Goal: Information Seeking & Learning: Learn about a topic

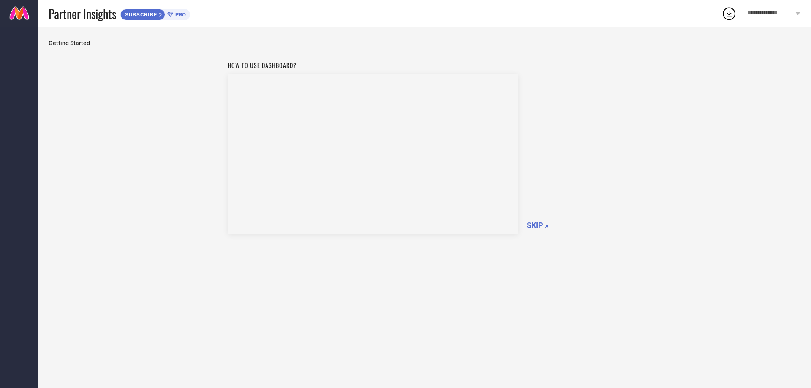
click at [534, 230] on span "SKIP »" at bounding box center [538, 225] width 22 height 9
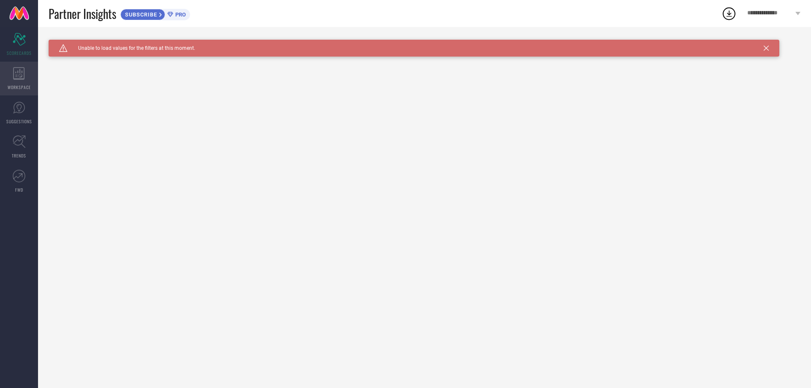
click at [22, 80] on div "WORKSPACE" at bounding box center [19, 79] width 38 height 34
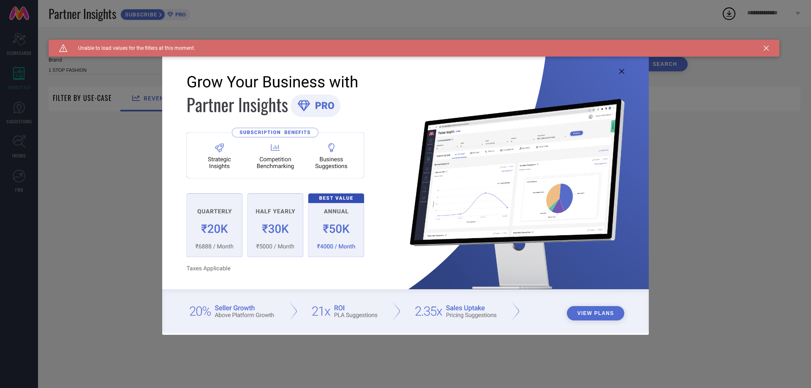
type input "1 STOP FASHION"
type input "All"
click at [620, 73] on icon at bounding box center [621, 71] width 5 height 5
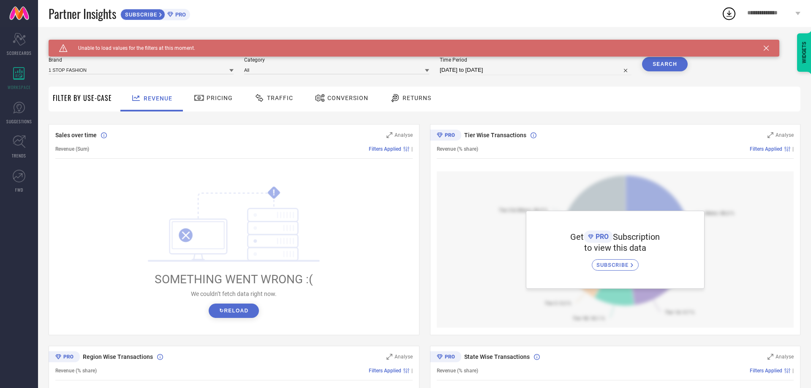
click at [234, 102] on div "Pricing" at bounding box center [213, 99] width 60 height 25
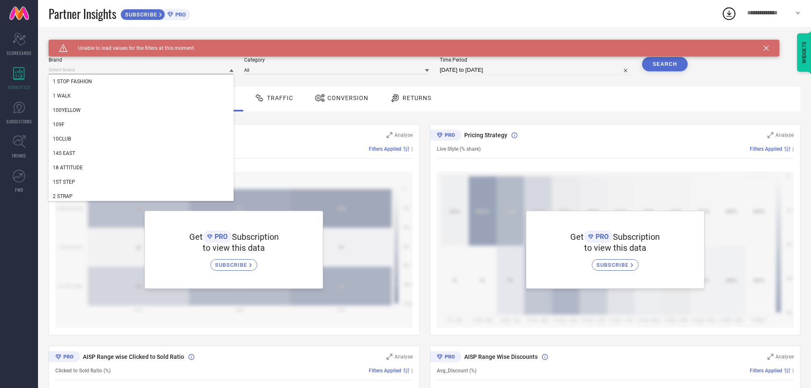
click at [209, 71] on input at bounding box center [141, 69] width 185 height 9
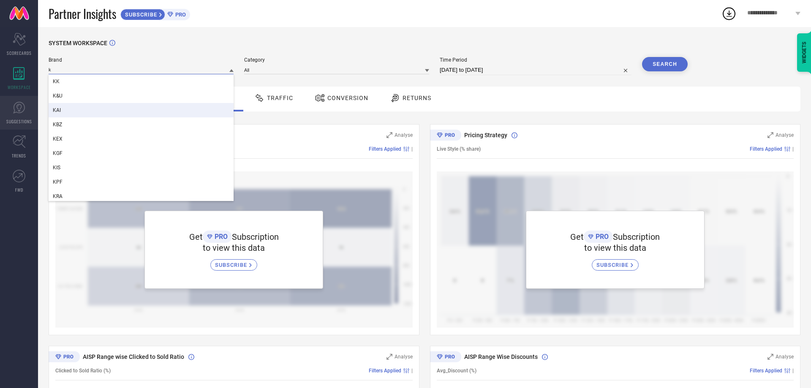
type input "k"
click at [17, 118] on link "SUGGESTIONS" at bounding box center [19, 113] width 38 height 34
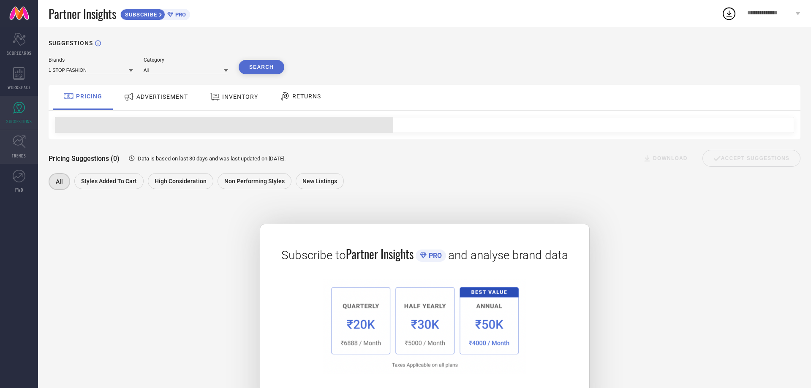
click at [22, 144] on icon at bounding box center [19, 141] width 13 height 13
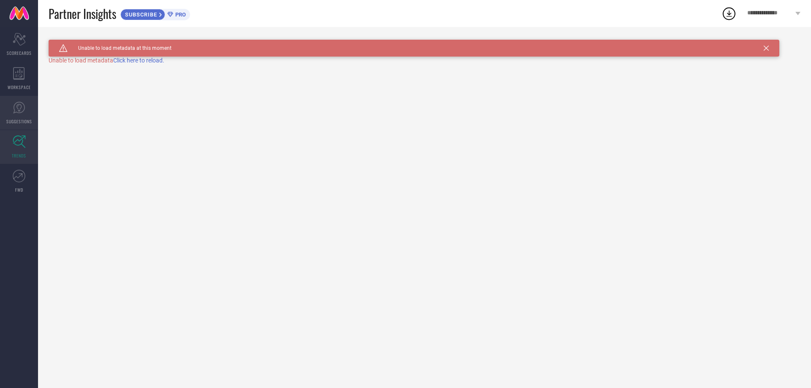
click at [26, 119] on span "SUGGESTIONS" at bounding box center [19, 121] width 26 height 6
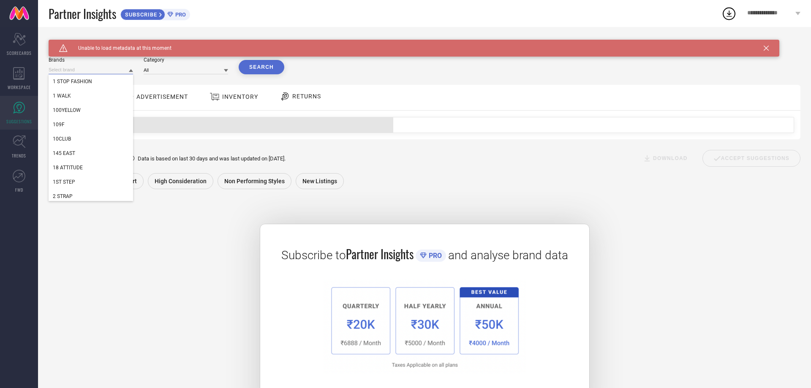
click at [117, 68] on input at bounding box center [91, 69] width 84 height 9
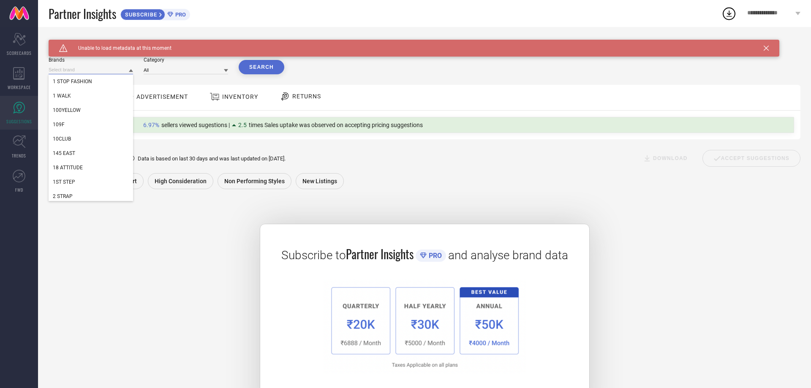
click at [117, 68] on input at bounding box center [91, 69] width 84 height 9
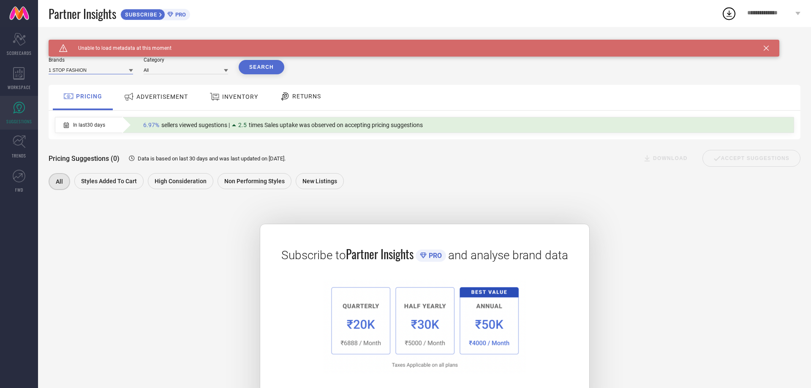
click at [117, 68] on input at bounding box center [91, 69] width 84 height 9
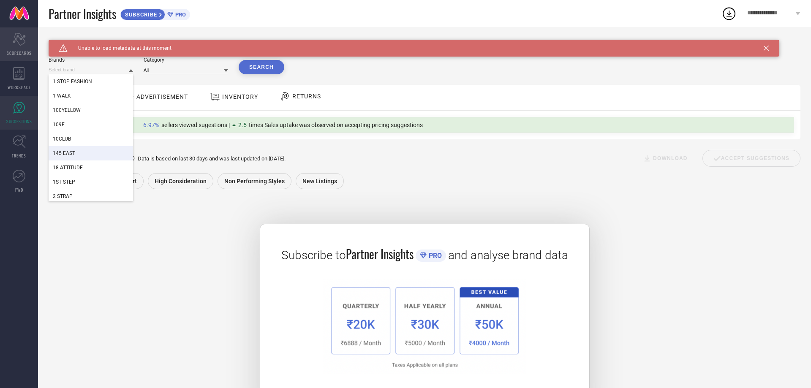
click at [24, 43] on icon at bounding box center [19, 39] width 13 height 13
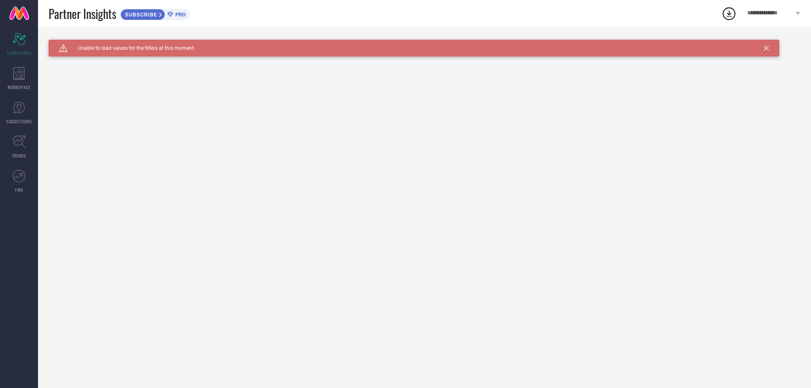
click at [762, 12] on span "**********" at bounding box center [770, 14] width 46 height 8
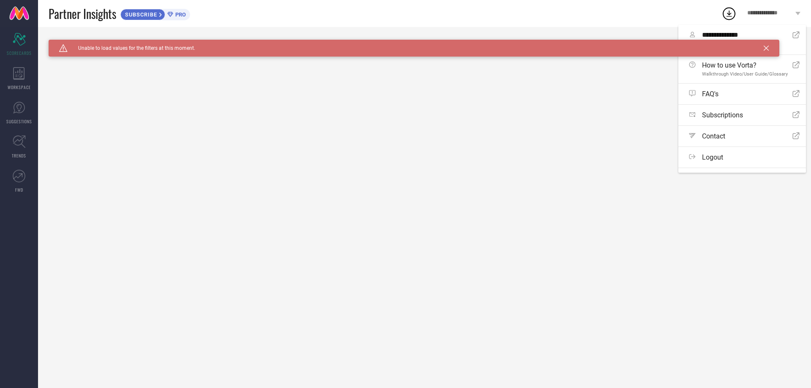
click at [764, 43] on div "Caution Created with Sketch. Unable to load values for the filters at this mome…" at bounding box center [414, 48] width 731 height 17
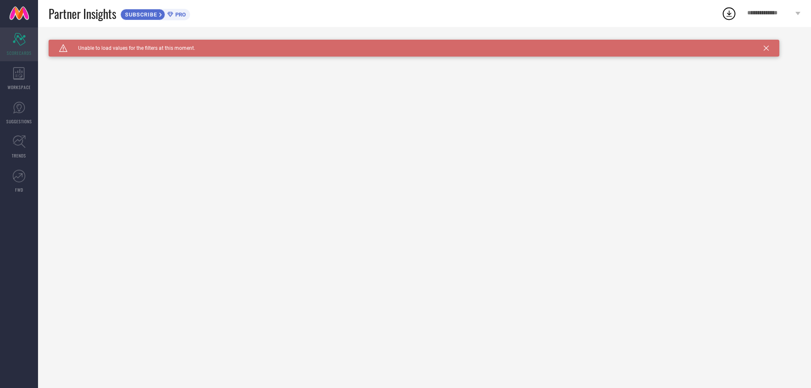
click at [17, 41] on icon at bounding box center [19, 39] width 13 height 13
click at [112, 46] on span "Unable to load values for the filters at this moment." at bounding box center [132, 48] width 128 height 6
click at [152, 14] on span "SUBSCRIBE" at bounding box center [140, 14] width 38 height 6
click at [765, 45] on div "Caution Created with Sketch. Unable to load values for the filters at this mome…" at bounding box center [414, 48] width 731 height 17
click at [733, 48] on div "Caution Created with Sketch. Unable to load values for the filters at this mome…" at bounding box center [414, 48] width 731 height 17
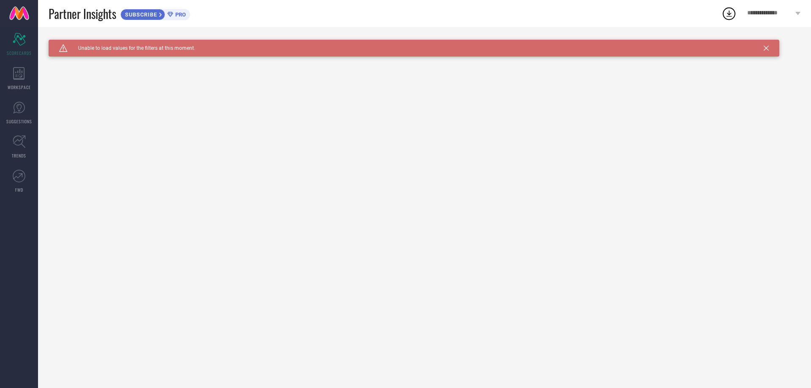
click at [210, 50] on div "Caution Created with Sketch. Unable to load values for the filters at this mome…" at bounding box center [414, 48] width 731 height 17
click at [770, 50] on div "Caution Created with Sketch. Unable to load values for the filters at this mome…" at bounding box center [414, 48] width 731 height 17
click at [765, 50] on icon at bounding box center [766, 48] width 5 height 5
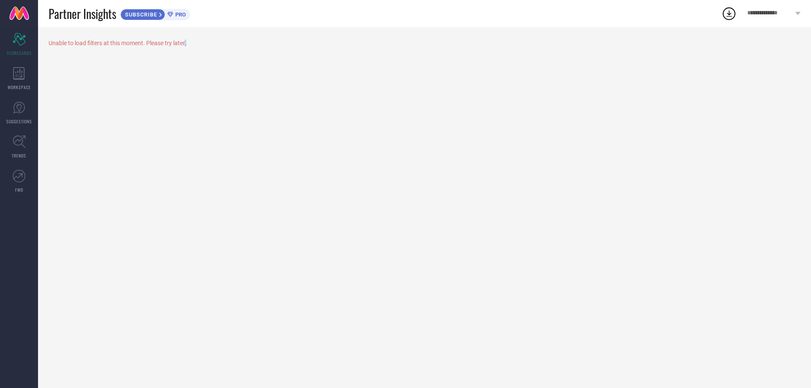
click at [765, 49] on div "Unable to load filters at this moment. Please try later." at bounding box center [424, 207] width 773 height 361
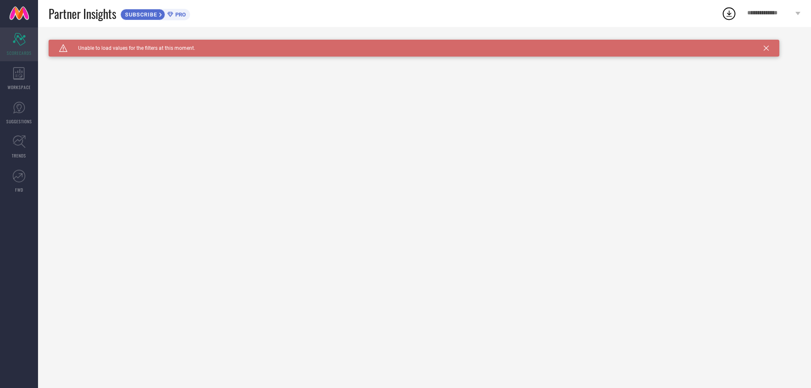
click at [25, 41] on icon "Scorecard" at bounding box center [19, 39] width 13 height 13
click at [186, 14] on span "PRO" at bounding box center [179, 14] width 13 height 6
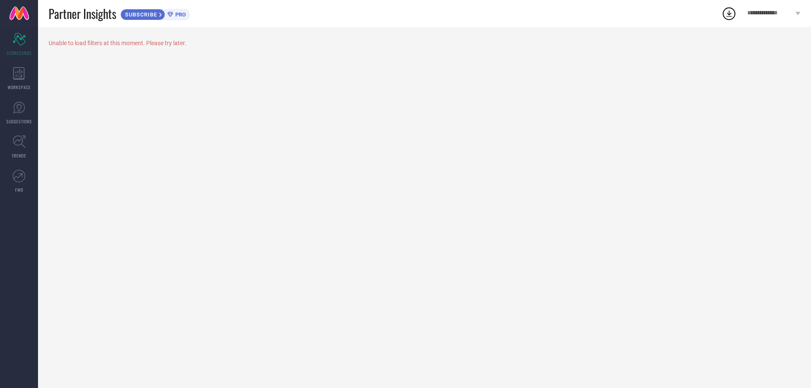
click at [146, 15] on span "SUBSCRIBE" at bounding box center [140, 14] width 38 height 6
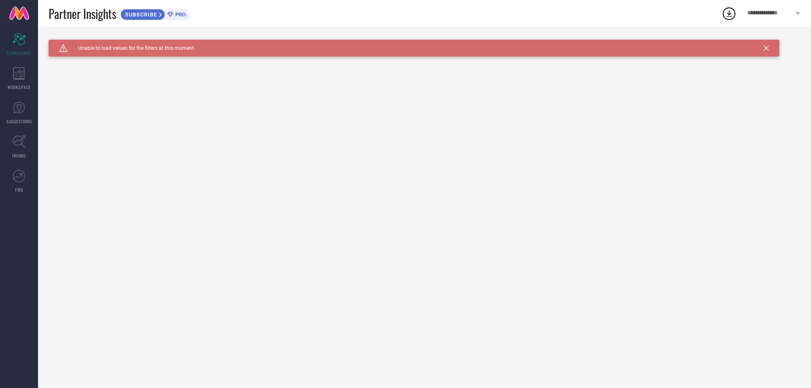
click at [19, 85] on span "WORKSPACE" at bounding box center [19, 87] width 23 height 6
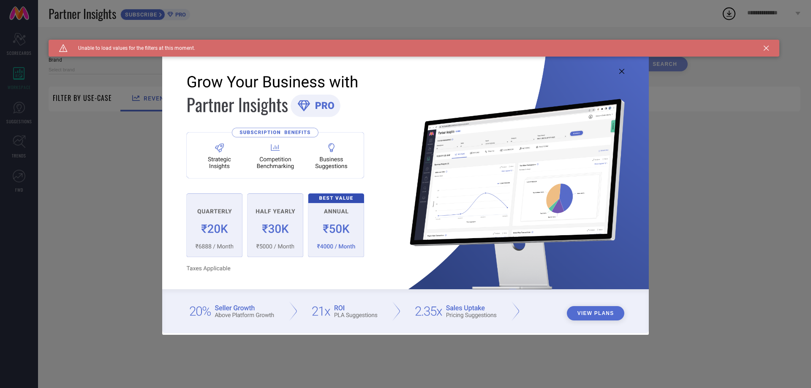
type input "1 STOP FASHION"
type input "All"
click at [624, 72] on icon at bounding box center [621, 71] width 5 height 5
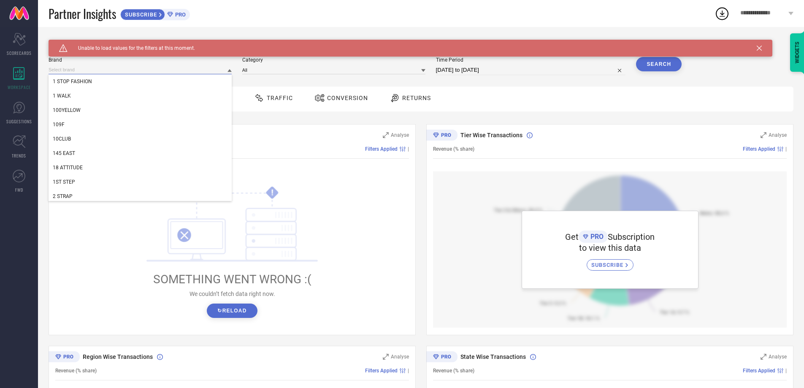
click at [179, 69] on input at bounding box center [140, 69] width 183 height 9
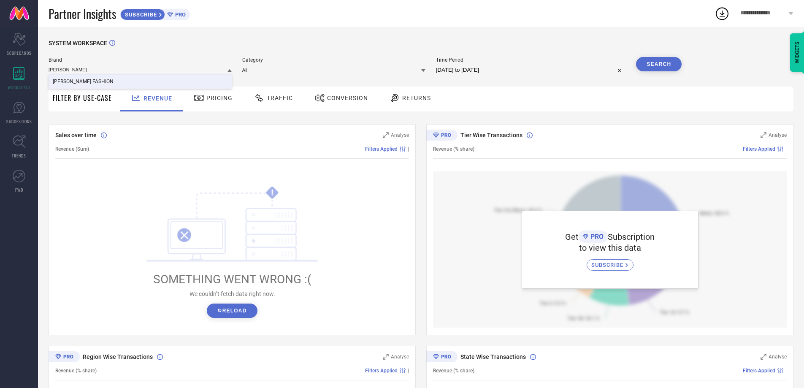
type input "ketaki"
click at [181, 87] on div "KETAKI FASHION" at bounding box center [140, 81] width 183 height 14
click at [255, 71] on input at bounding box center [333, 69] width 183 height 9
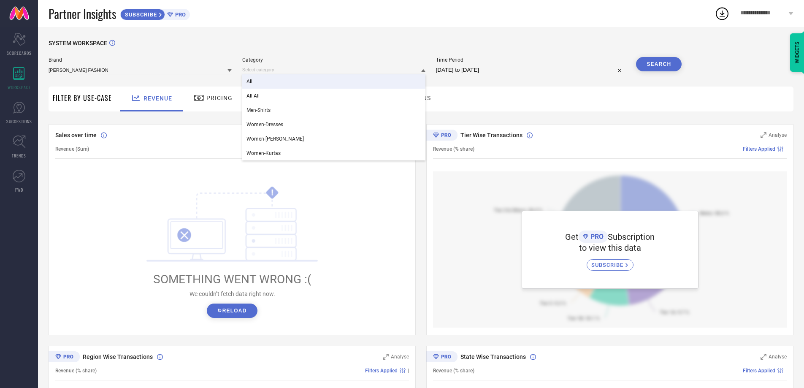
click at [257, 84] on div "All" at bounding box center [333, 81] width 183 height 14
select select "6"
select select "2025"
select select "7"
select select "2025"
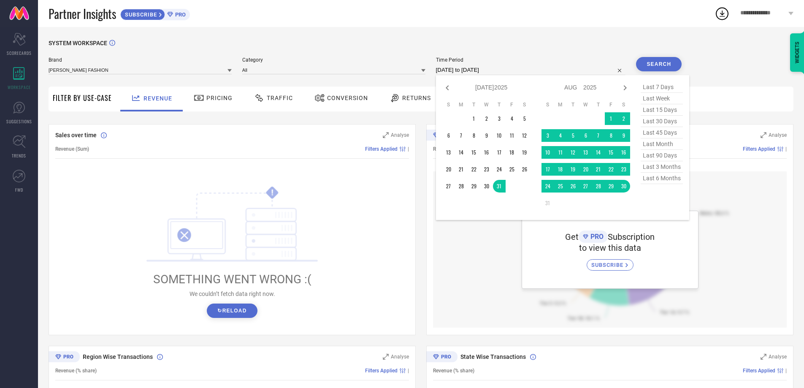
click at [552, 71] on input "31-07-2025 to 30-08-2025" at bounding box center [531, 70] width 190 height 10
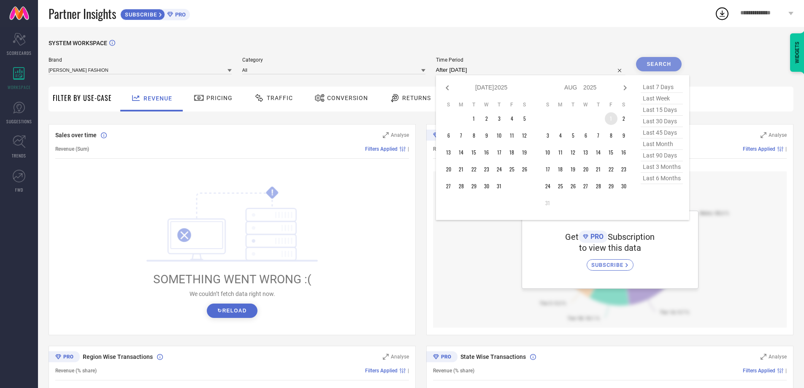
click at [613, 123] on td "1" at bounding box center [611, 118] width 13 height 13
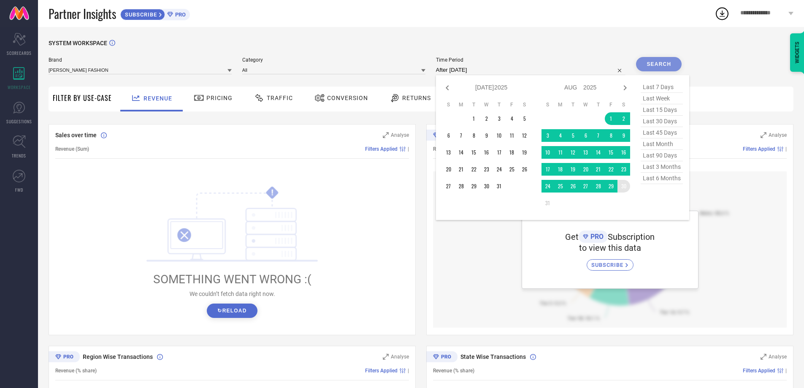
type input "01-08-2025 to 30-08-2025"
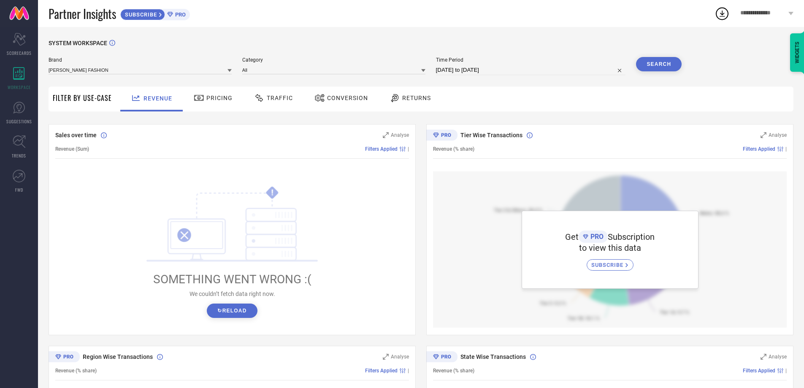
click at [656, 62] on button "Search" at bounding box center [659, 64] width 46 height 14
click at [81, 99] on span "Filter By Use-Case" at bounding box center [82, 98] width 59 height 10
click at [217, 101] on span "Pricing" at bounding box center [220, 98] width 26 height 7
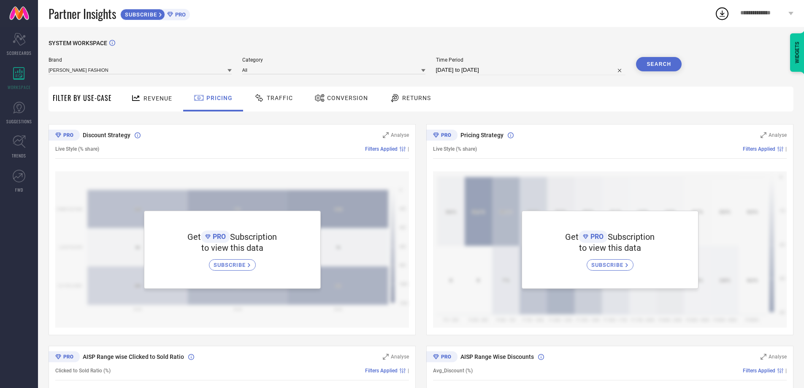
click at [270, 105] on div "Traffic" at bounding box center [273, 98] width 43 height 14
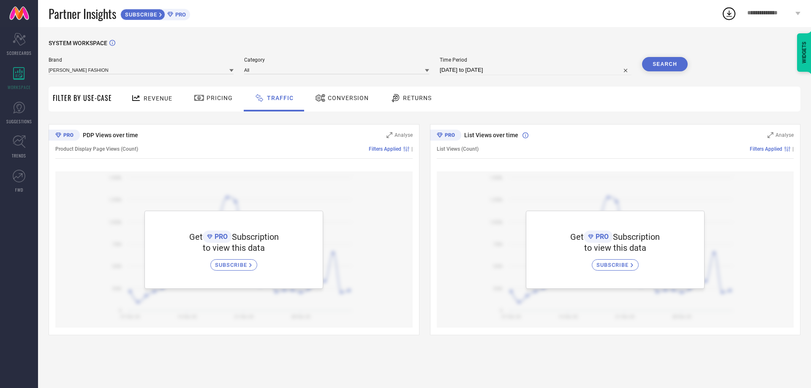
click at [339, 101] on span "Conversion" at bounding box center [348, 98] width 41 height 7
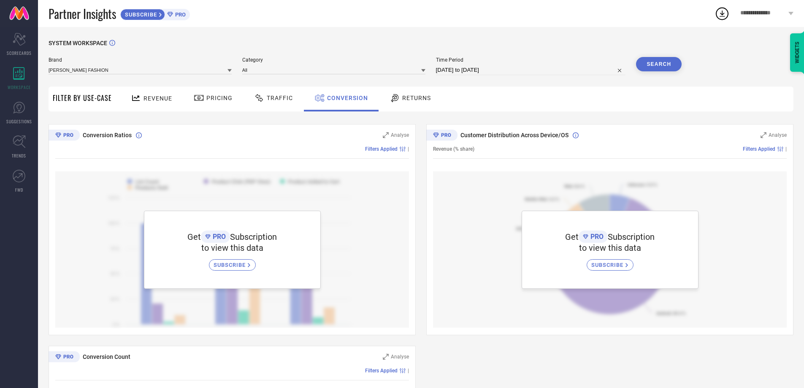
click at [94, 99] on span "Filter By Use-Case" at bounding box center [82, 98] width 59 height 10
drag, startPoint x: 174, startPoint y: 105, endPoint x: 167, endPoint y: 101, distance: 7.6
click at [167, 101] on div "Revenue" at bounding box center [151, 99] width 62 height 25
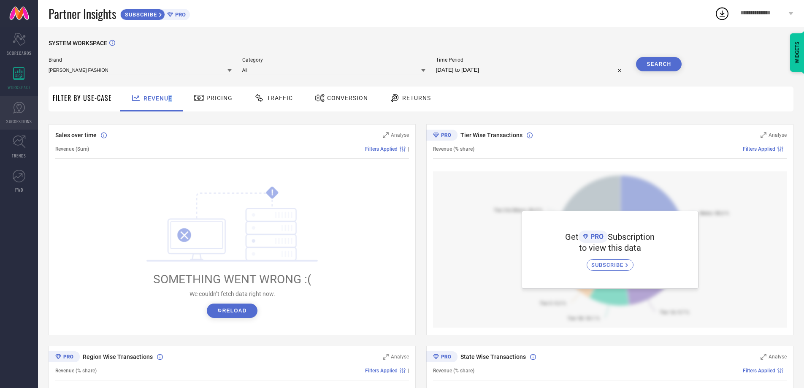
click at [21, 114] on link "SUGGESTIONS" at bounding box center [19, 113] width 38 height 34
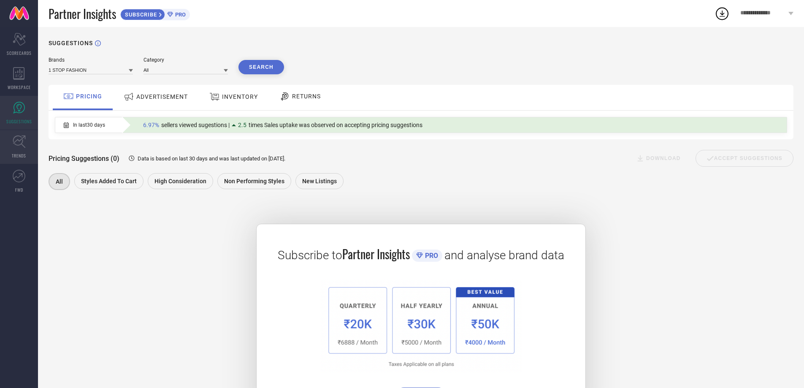
click at [10, 153] on link "TRENDS" at bounding box center [19, 147] width 38 height 34
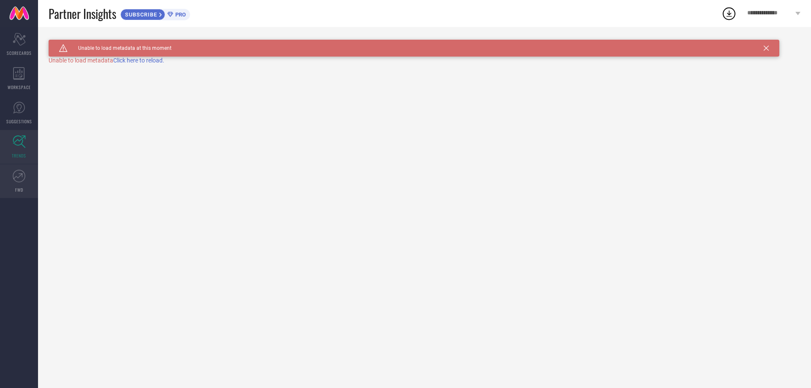
drag, startPoint x: 19, startPoint y: 181, endPoint x: 19, endPoint y: 186, distance: 5.5
click at [19, 181] on icon at bounding box center [19, 176] width 13 height 13
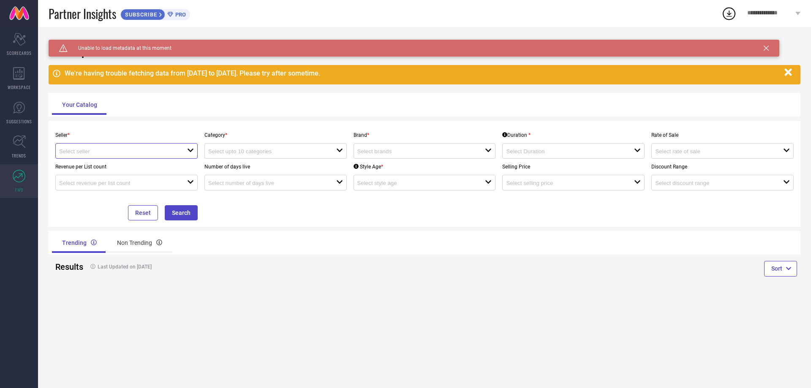
click at [118, 150] on input at bounding box center [116, 151] width 115 height 6
click at [115, 168] on li "Myntra ( MINT_1 )" at bounding box center [126, 167] width 141 height 15
type input "Myntra ( MINT_1 )"
click at [290, 151] on input at bounding box center [265, 151] width 115 height 6
click at [290, 163] on div "No results found" at bounding box center [275, 166] width 142 height 14
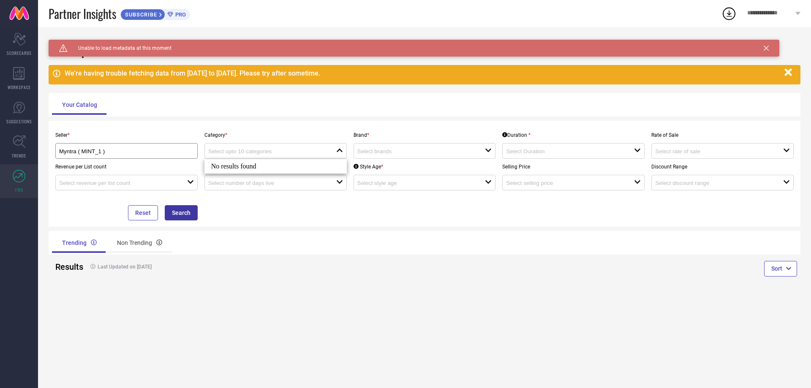
click at [187, 217] on button "Search" at bounding box center [181, 212] width 33 height 15
click at [186, 218] on button "Search" at bounding box center [181, 212] width 33 height 15
click at [131, 181] on input at bounding box center [116, 183] width 115 height 6
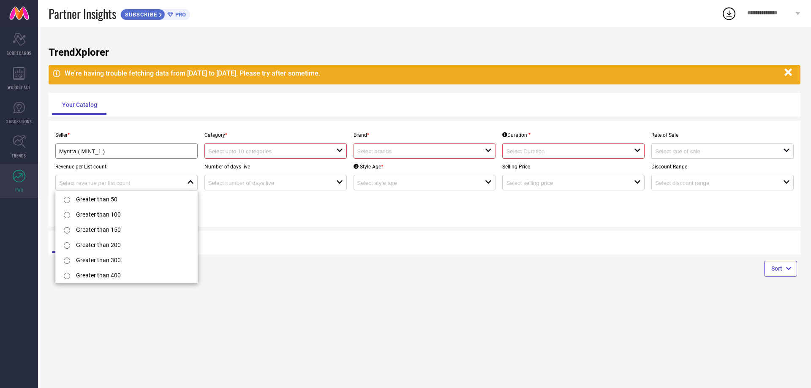
click at [268, 228] on div "TrendXplorer We're having trouble fetching data from 28 Aug 2025 to 30 Aug 2025…" at bounding box center [424, 207] width 773 height 361
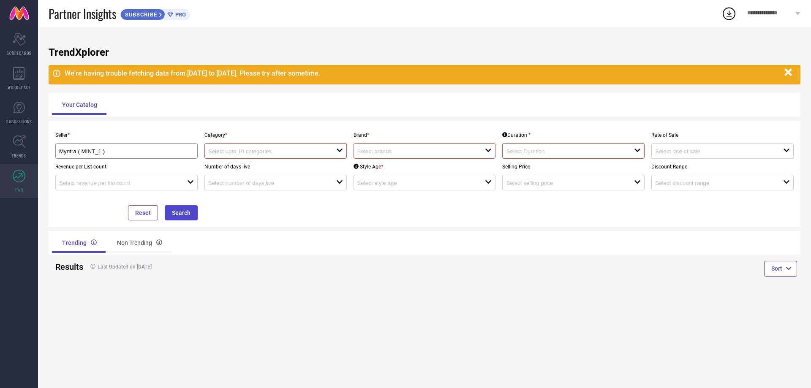
click at [433, 147] on div "open" at bounding box center [424, 151] width 142 height 16
type input "keta"
click at [436, 167] on li "KETAKI FASHION" at bounding box center [424, 167] width 141 height 15
click at [560, 210] on div "Seller * Myntra ( MINT_1 ) Category * open Brand * keta reset Duration * open R…" at bounding box center [424, 173] width 745 height 93
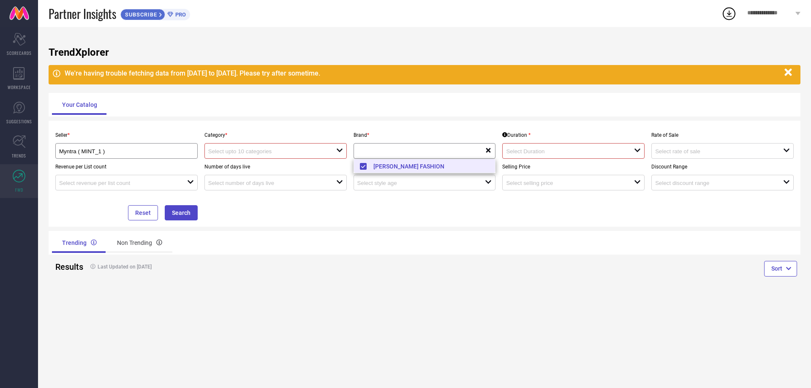
scroll to position [0, 0]
click at [558, 153] on input at bounding box center [563, 151] width 115 height 6
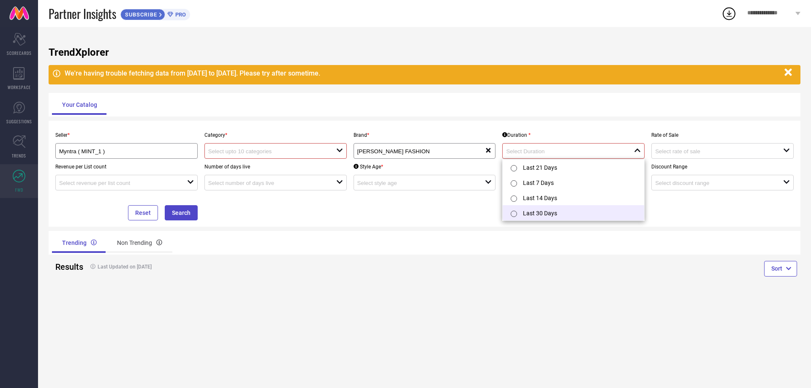
click at [560, 212] on li "Last 30 Days" at bounding box center [573, 212] width 141 height 15
type input "Last 30 Days"
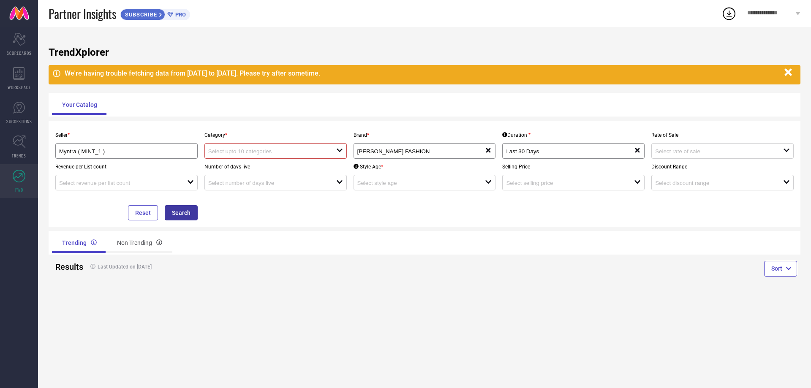
click at [188, 211] on button "Search" at bounding box center [181, 212] width 33 height 15
click at [189, 216] on button "Search" at bounding box center [181, 212] width 33 height 15
click at [199, 218] on div "Reset Search" at bounding box center [126, 205] width 149 height 30
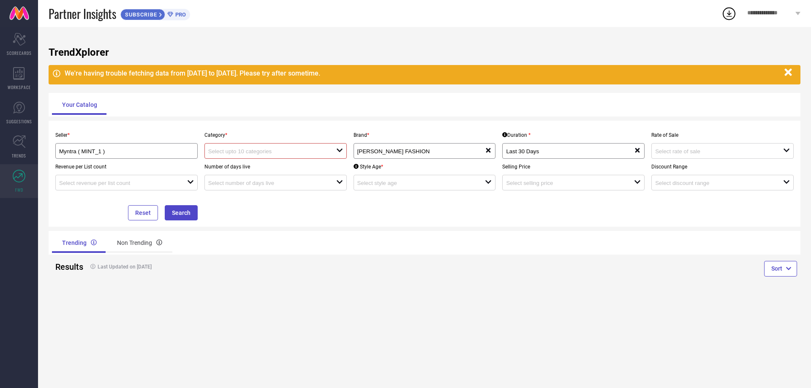
click at [199, 217] on div "Reset Search" at bounding box center [126, 205] width 149 height 30
click at [172, 217] on button "Search" at bounding box center [181, 212] width 33 height 15
